Goal: Task Accomplishment & Management: Use online tool/utility

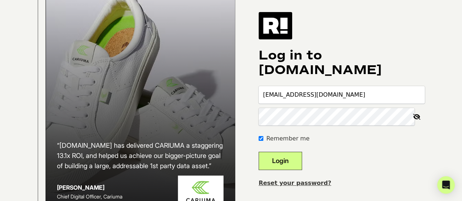
scroll to position [84, 0]
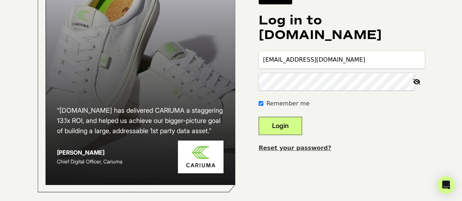
click at [310, 145] on link "Reset your password?" at bounding box center [295, 148] width 73 height 7
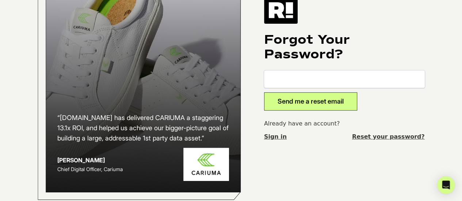
scroll to position [73, 0]
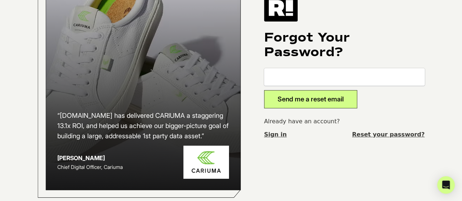
click at [297, 75] on input "email" at bounding box center [344, 77] width 161 height 18
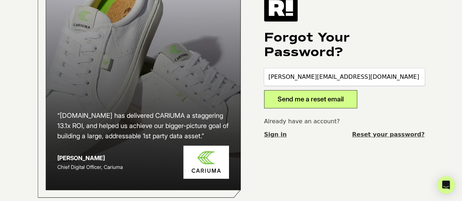
type input "jerobinson@wth.com"
click at [323, 100] on button "Send me a reset email" at bounding box center [310, 99] width 93 height 18
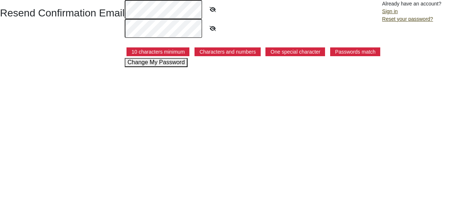
click at [166, 63] on button "Change My Password" at bounding box center [156, 62] width 63 height 9
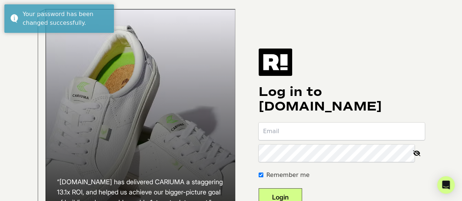
type input "jerobinson@wth.com"
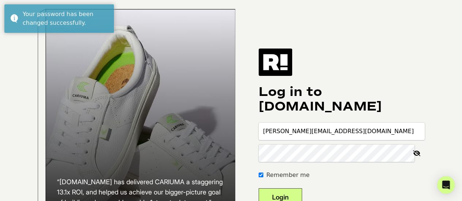
click at [420, 158] on icon at bounding box center [417, 154] width 16 height 18
click at [302, 197] on button "Login" at bounding box center [280, 198] width 43 height 18
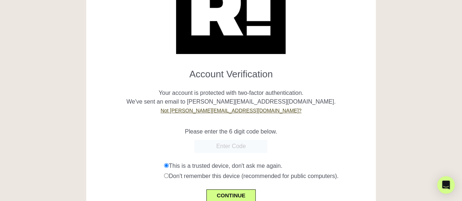
scroll to position [106, 0]
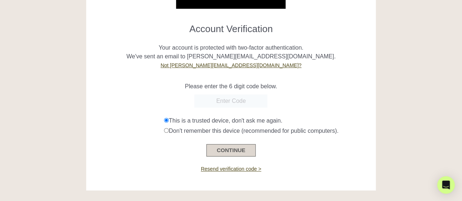
click at [235, 153] on button "CONTINUE" at bounding box center [230, 150] width 49 height 12
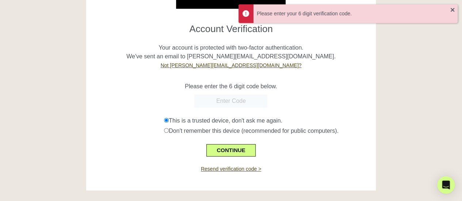
click at [225, 104] on input "text" at bounding box center [230, 101] width 73 height 13
type input "621866"
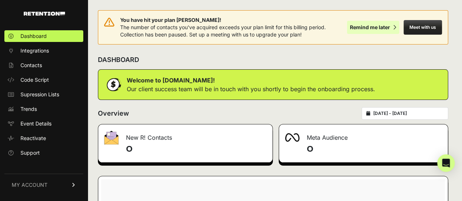
click at [376, 30] on div "Remind me later" at bounding box center [370, 27] width 40 height 7
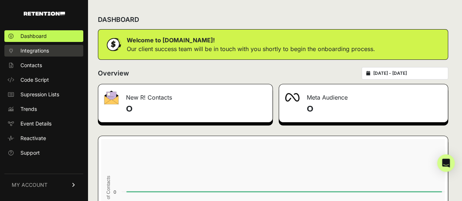
click at [39, 50] on span "Integrations" at bounding box center [34, 50] width 29 height 7
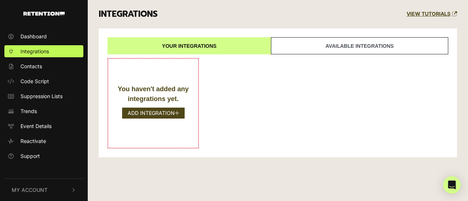
click at [346, 46] on link "Available integrations" at bounding box center [359, 45] width 177 height 17
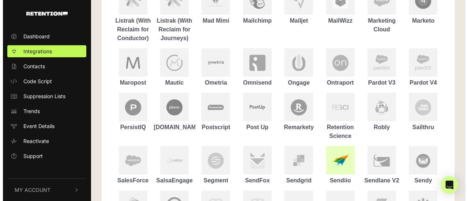
scroll to position [365, 0]
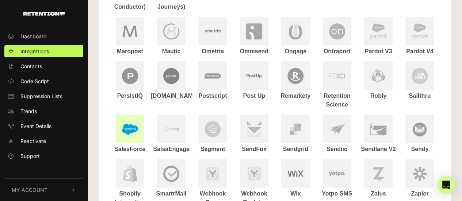
click at [136, 132] on img at bounding box center [130, 129] width 16 height 15
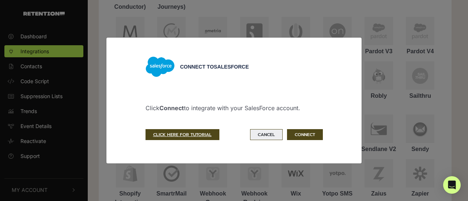
click at [272, 139] on button "Cancel" at bounding box center [266, 134] width 33 height 11
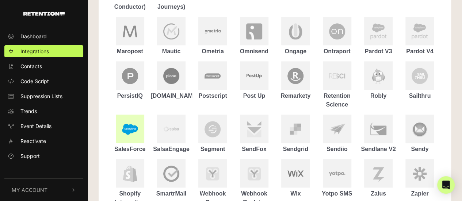
click at [132, 140] on div at bounding box center [130, 129] width 29 height 29
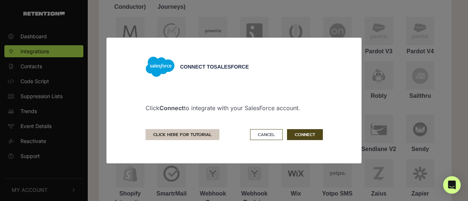
click at [179, 135] on link "CLICK HERE FOR TUTORIAL" at bounding box center [182, 134] width 74 height 11
